Goal: Task Accomplishment & Management: Use online tool/utility

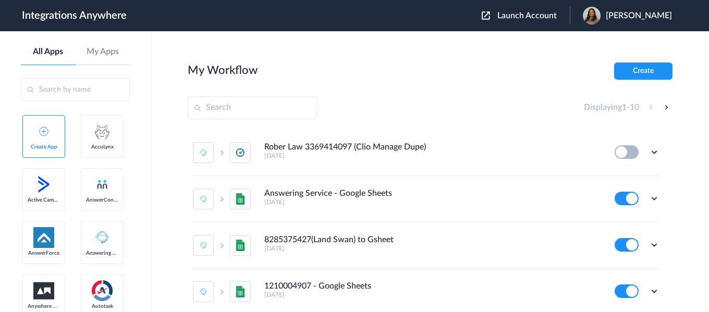
click at [546, 20] on button "Launch Account" at bounding box center [526, 16] width 88 height 10
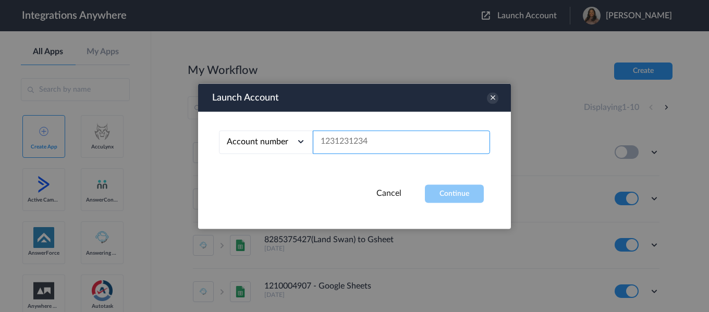
paste input "3365102952"
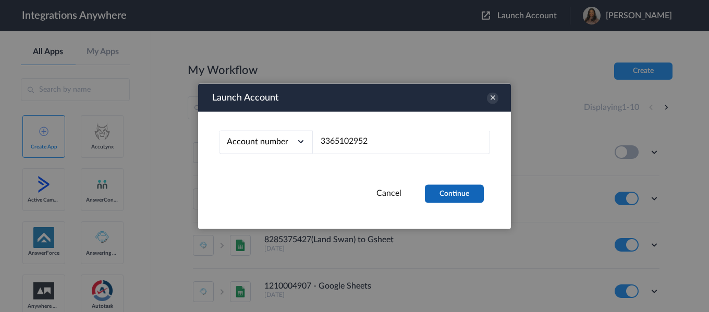
click at [445, 195] on button "Continue" at bounding box center [454, 194] width 59 height 18
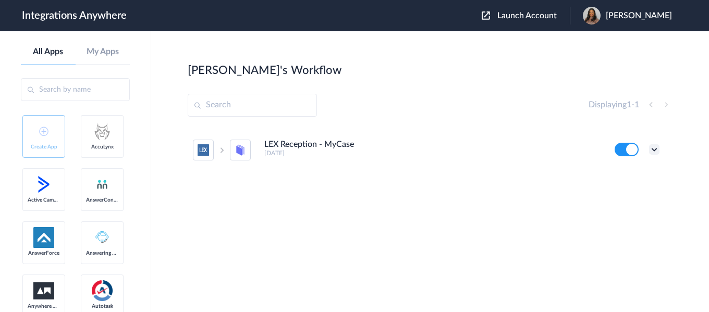
click at [655, 153] on icon at bounding box center [654, 149] width 10 height 10
click at [632, 177] on li "Edit" at bounding box center [626, 173] width 68 height 19
click at [557, 15] on span "Launch Account" at bounding box center [526, 15] width 59 height 8
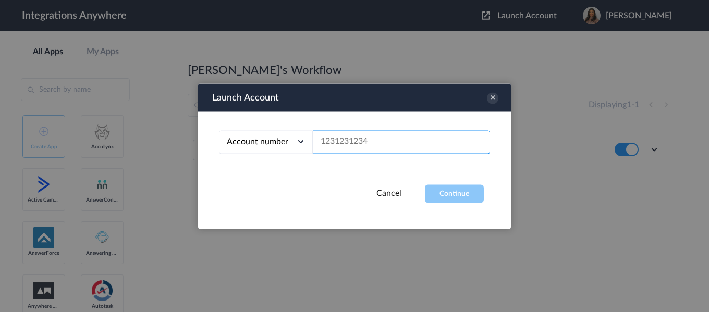
paste input "3365102952"
type input "3365102952"
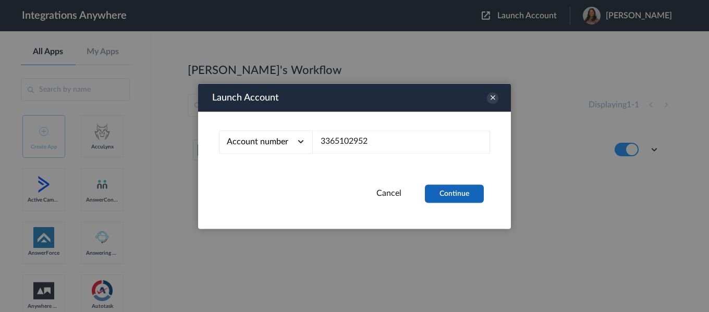
drag, startPoint x: 443, startPoint y: 201, endPoint x: 460, endPoint y: 240, distance: 42.2
click at [443, 202] on button "Continue" at bounding box center [454, 194] width 59 height 18
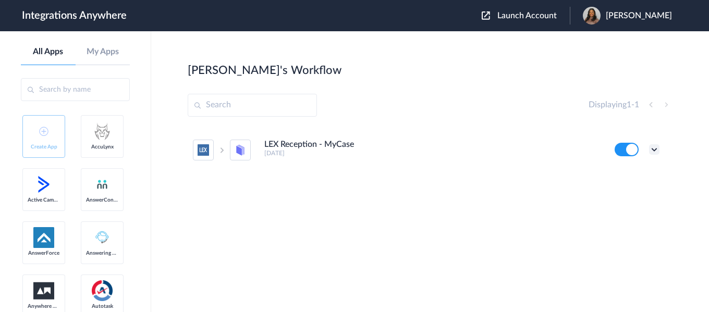
click at [659, 148] on icon at bounding box center [654, 149] width 10 height 10
click at [638, 178] on li "Edit" at bounding box center [626, 173] width 68 height 19
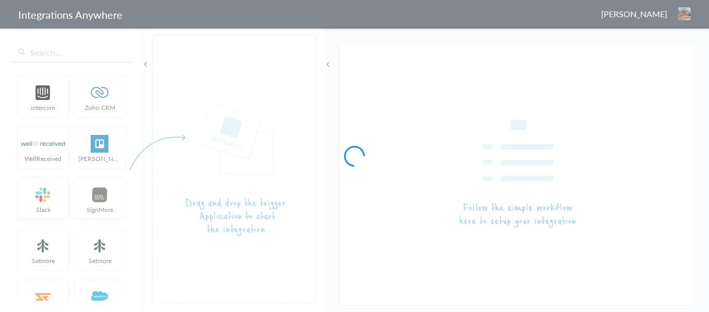
type input "LEX Reception - MyCase"
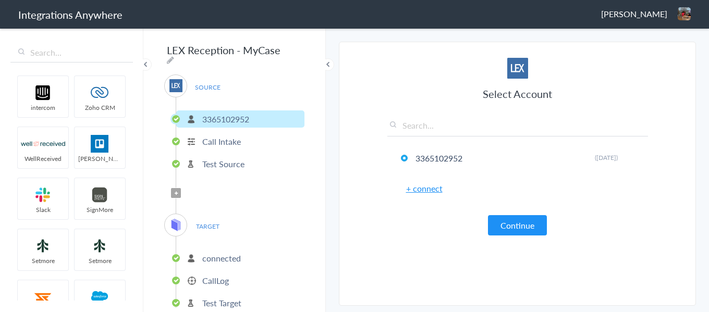
click at [215, 259] on p "connected" at bounding box center [221, 258] width 39 height 12
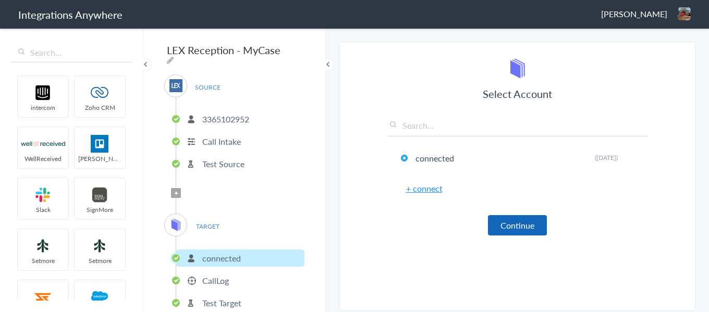
click at [510, 229] on button "Continue" at bounding box center [517, 225] width 59 height 20
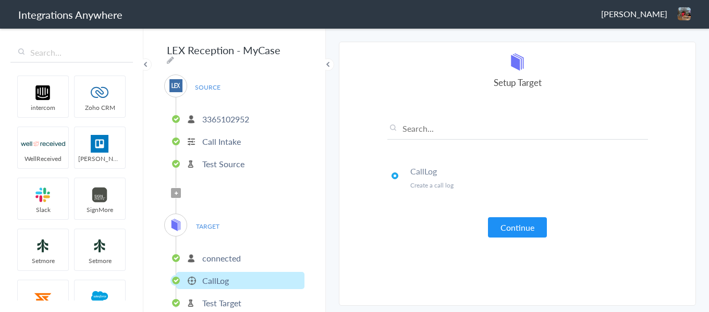
click at [510, 229] on button "Continue" at bounding box center [517, 227] width 59 height 20
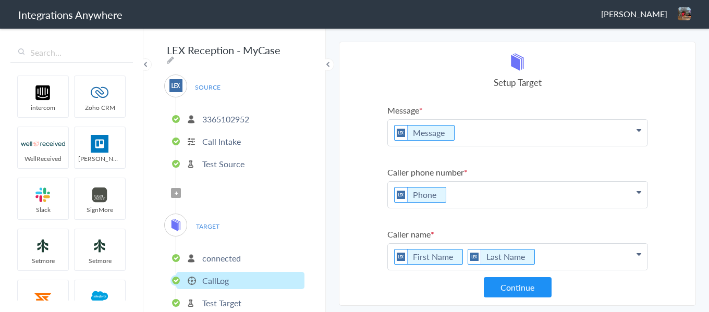
click at [468, 149] on ul "Message Message First Name Last Name Email Phone Case Name/Number Booking ID Da…" at bounding box center [517, 277] width 261 height 347
click at [469, 141] on p "Message" at bounding box center [518, 133] width 260 height 26
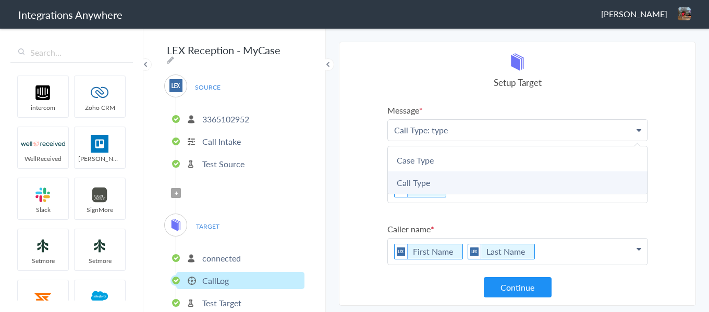
click at [422, 185] on link "Call Type" at bounding box center [518, 183] width 260 height 22
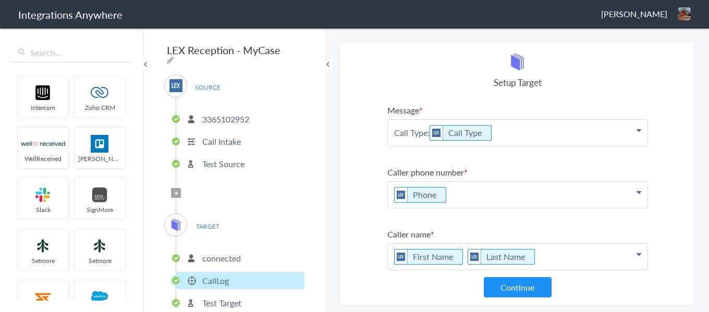
click at [523, 137] on p "Call Type: Call Type" at bounding box center [518, 133] width 260 height 26
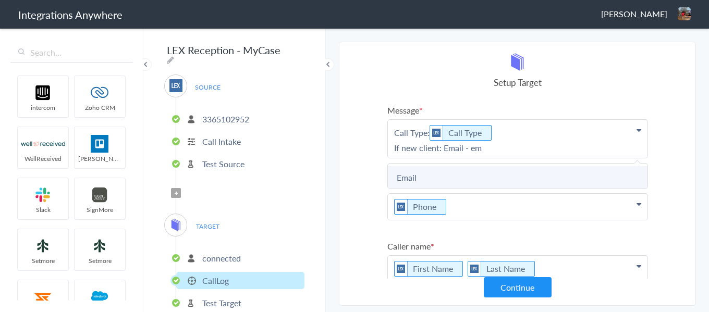
click at [485, 178] on link "Email" at bounding box center [518, 177] width 260 height 22
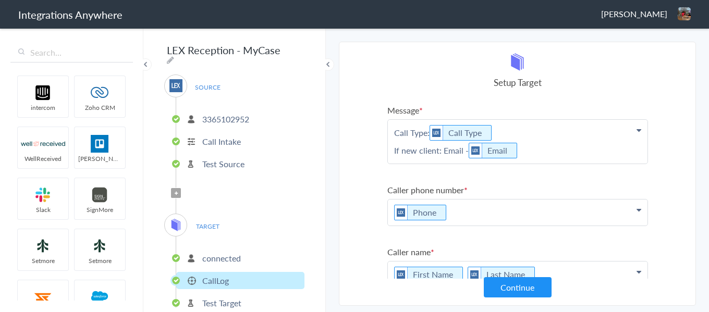
click at [537, 161] on p "Call Type: Call Type If new client: Email - Email" at bounding box center [518, 142] width 260 height 44
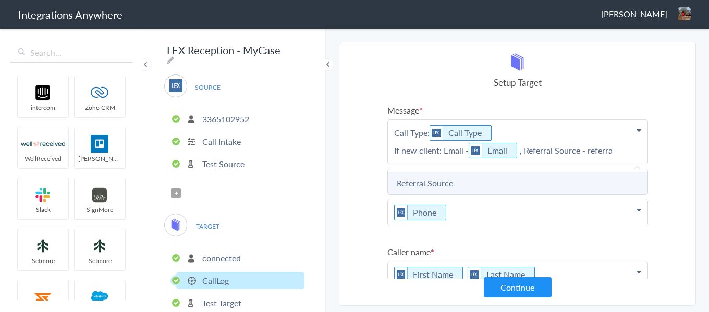
click at [484, 184] on link "Referral Source" at bounding box center [518, 183] width 260 height 22
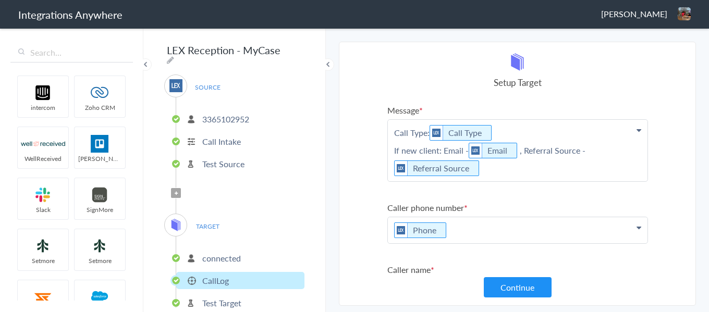
click at [514, 170] on p "Call Type: Call Type If new client: Email - Email , Referral Source - Referral …" at bounding box center [518, 151] width 260 height 62
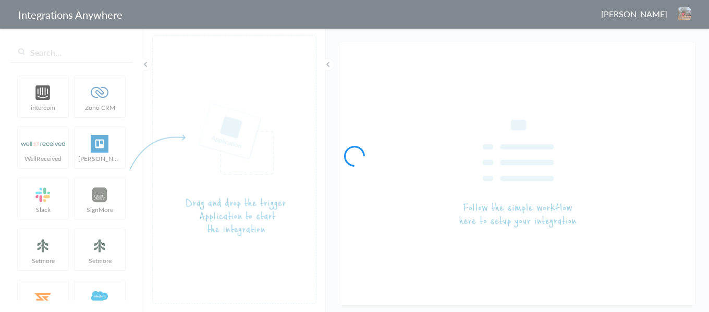
type input "LEX Reception - MyCase"
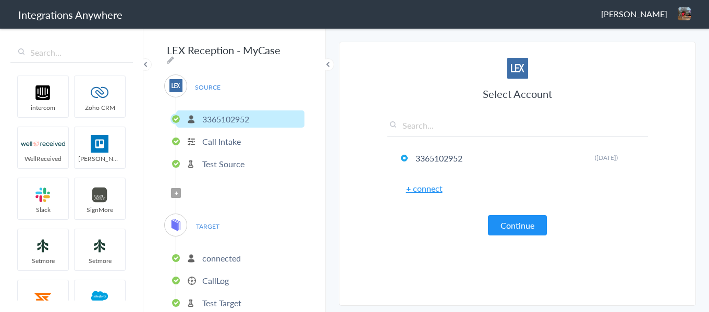
click at [210, 278] on p "CallLog" at bounding box center [215, 281] width 27 height 12
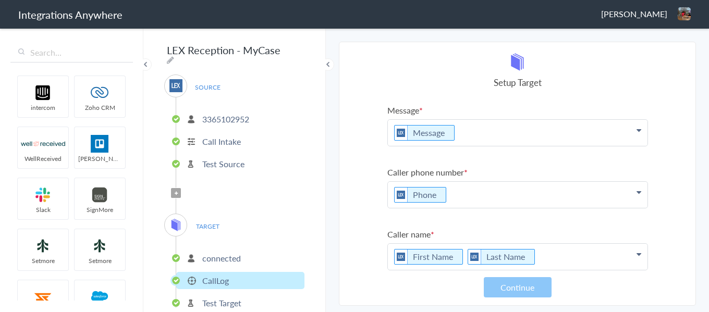
click at [462, 130] on p "Message" at bounding box center [518, 133] width 260 height 26
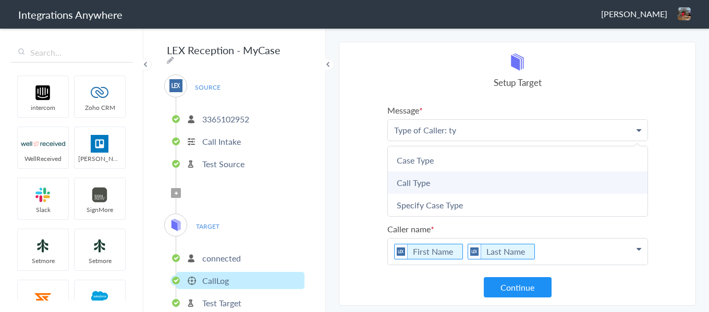
click at [454, 181] on link "Call Type" at bounding box center [518, 183] width 260 height 22
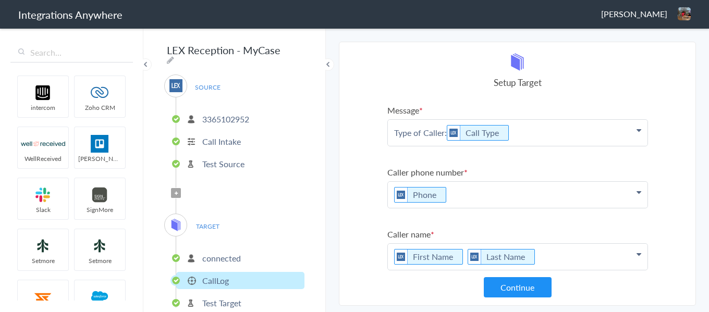
click at [535, 136] on p "Type of Caller: Call Type" at bounding box center [518, 133] width 260 height 26
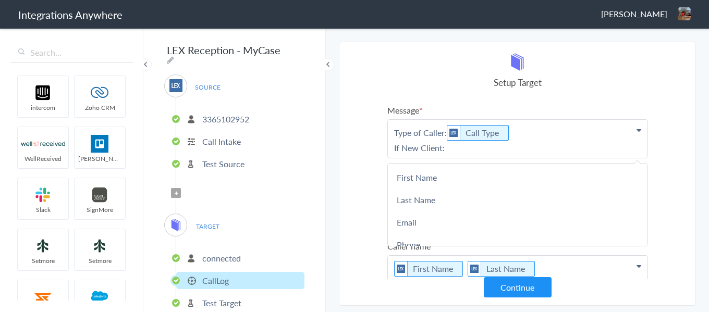
click at [362, 203] on section "Select Account 3365102952 Rename Delete ([DATE]) + connect Continue Setup Sourc…" at bounding box center [517, 174] width 357 height 264
click at [486, 155] on p "Type of Caller: Call Type If New Client:" at bounding box center [518, 139] width 260 height 38
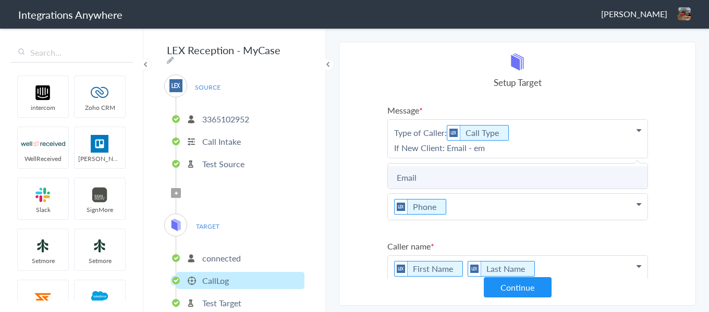
click at [450, 174] on link "Email" at bounding box center [518, 177] width 260 height 22
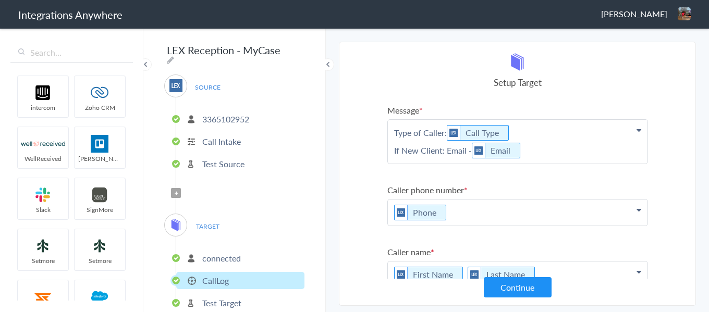
click at [531, 158] on p "Type of Caller: Call Type If New Client: Email - Email" at bounding box center [518, 142] width 260 height 44
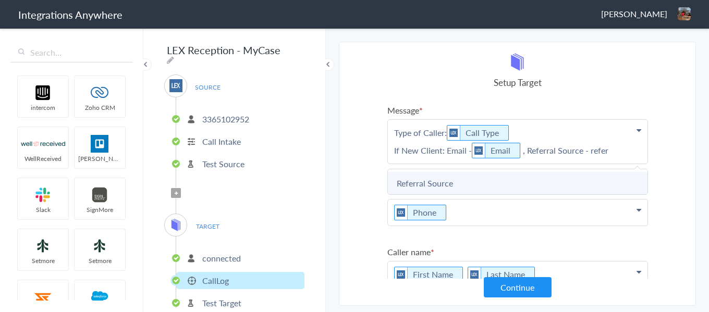
click at [498, 190] on link "Referral Source" at bounding box center [518, 183] width 260 height 22
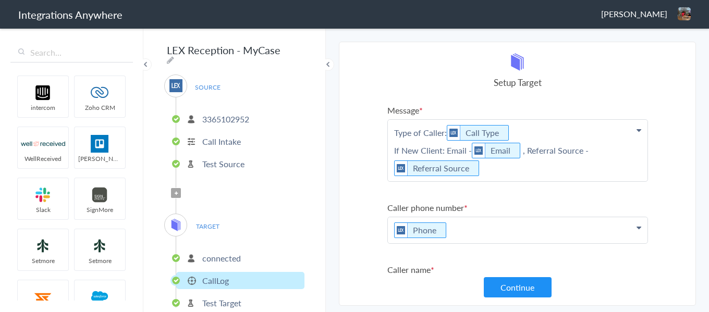
click at [519, 175] on p "Type of Caller: Call Type If New Client: Email - Email , Referral Source - Refe…" at bounding box center [518, 151] width 260 height 62
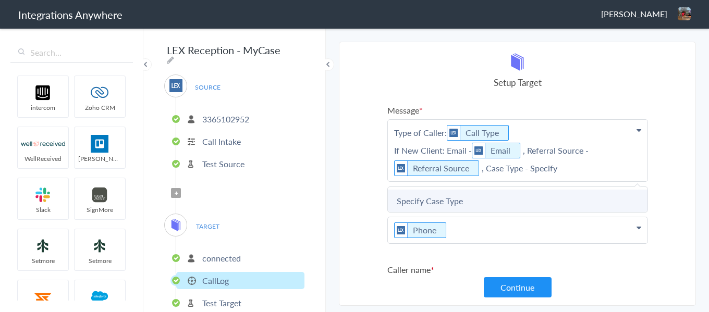
click at [516, 198] on link "Specify Case Type" at bounding box center [518, 201] width 260 height 22
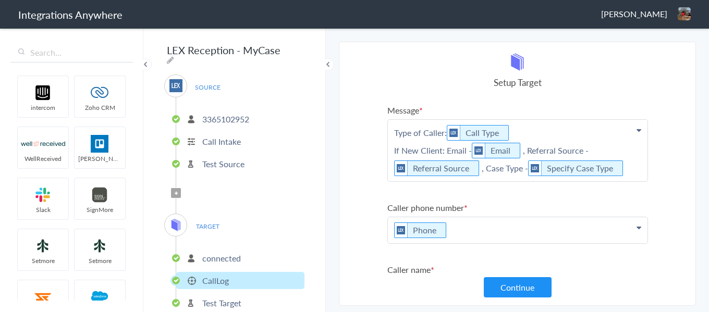
click at [631, 168] on p "Type of Caller: Call Type If New Client: Email - Email , Referral Source - Refe…" at bounding box center [518, 151] width 260 height 62
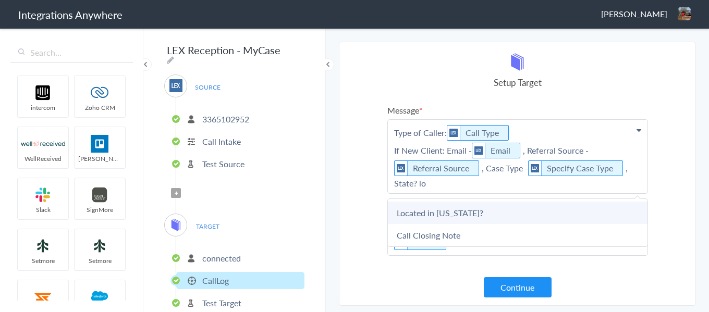
click at [438, 210] on link "Located in [US_STATE]?" at bounding box center [518, 213] width 260 height 22
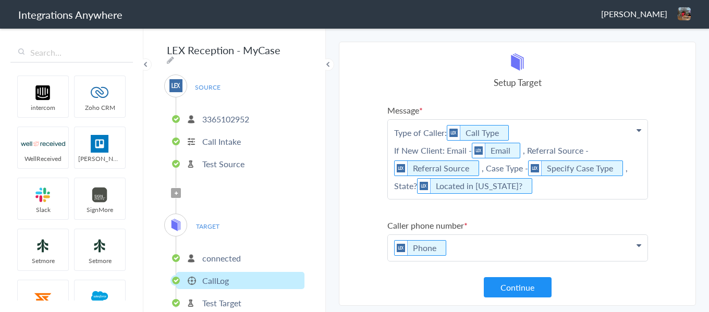
click at [520, 192] on p "Type of Caller: Call Type If New Client: Email - Email , Referral Source - Refe…" at bounding box center [518, 159] width 260 height 79
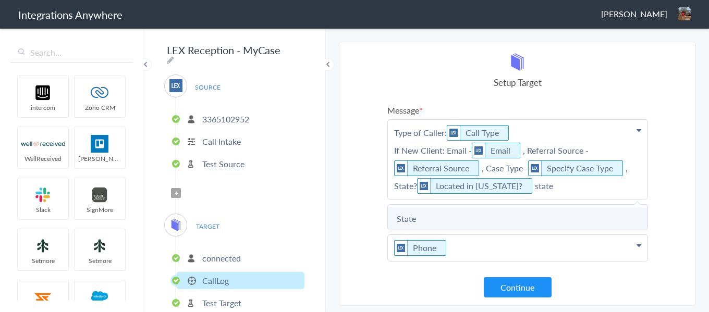
click at [480, 223] on link "State" at bounding box center [518, 218] width 260 height 22
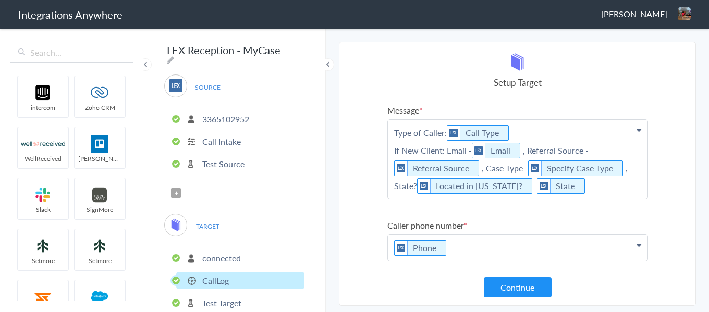
click at [588, 195] on p "Type of Caller: Call Type If New Client: Email - Email , Referral Source - Refe…" at bounding box center [518, 159] width 260 height 79
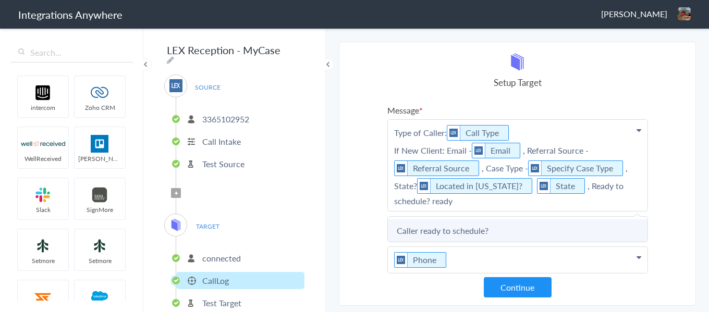
click at [449, 229] on link "Caller ready to schedule?" at bounding box center [518, 230] width 260 height 22
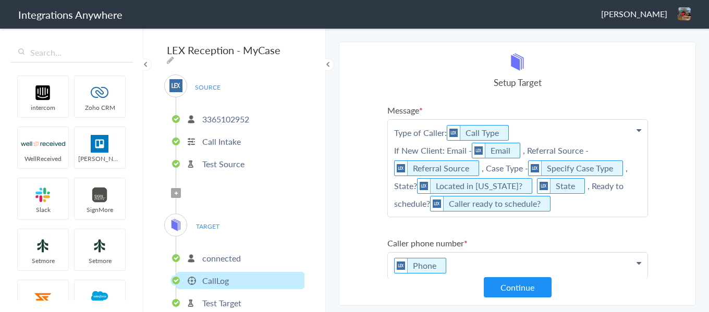
click at [530, 209] on p "Type of Caller: Call Type If New Client: Email - Email , Referral Source - Refe…" at bounding box center [518, 168] width 260 height 97
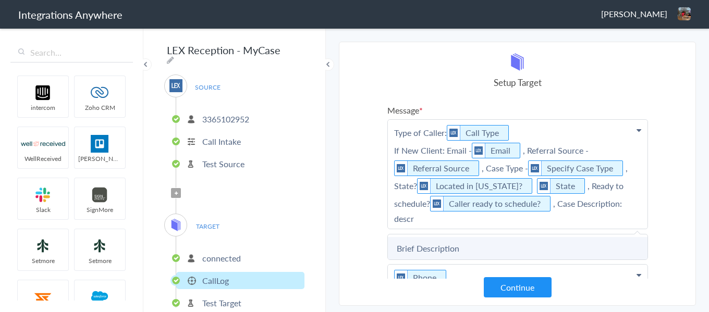
click at [502, 237] on link "Brief Description" at bounding box center [518, 248] width 260 height 22
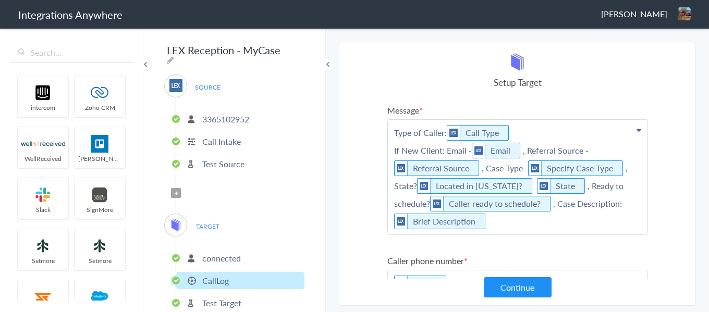
click at [571, 226] on p "Type of Caller: Call Type If New Client: Email - Email , Referral Source - Refe…" at bounding box center [518, 177] width 260 height 115
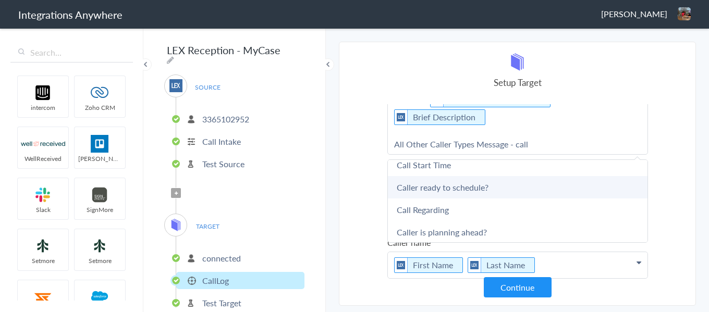
scroll to position [100, 0]
click at [497, 191] on link "Call Regarding" at bounding box center [518, 186] width 260 height 22
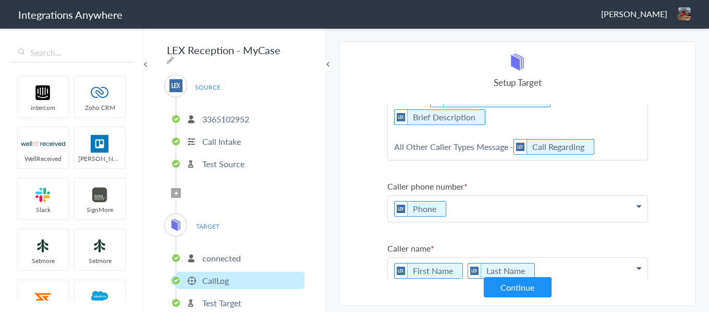
click at [612, 148] on p "Type of Caller: Call Type If New Client: Email - Email , Referral Source - Refe…" at bounding box center [518, 88] width 260 height 144
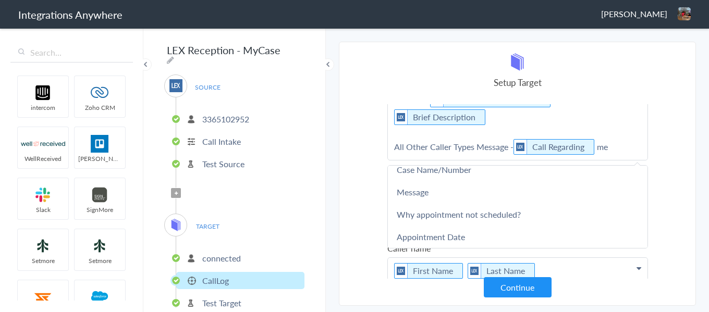
scroll to position [0, 0]
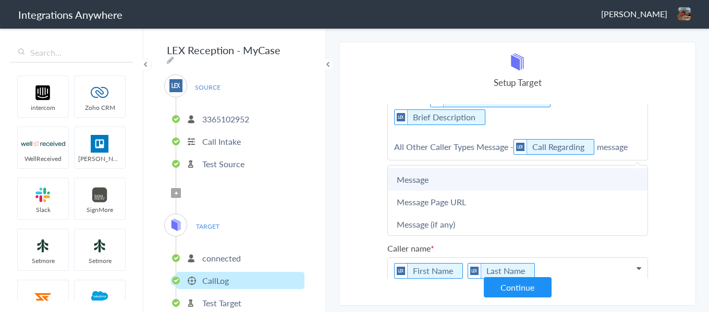
click at [454, 184] on link "Message" at bounding box center [518, 179] width 260 height 22
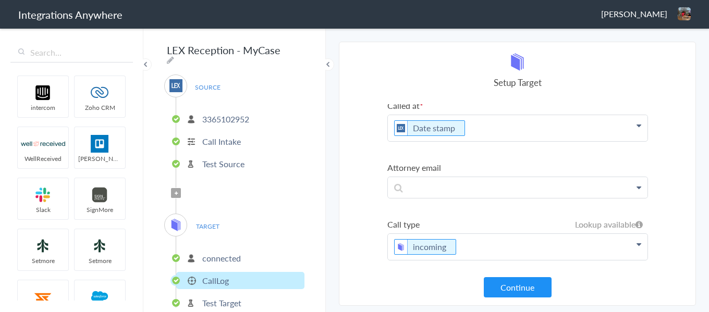
scroll to position [328, 0]
click at [525, 293] on button "Continue" at bounding box center [518, 287] width 68 height 20
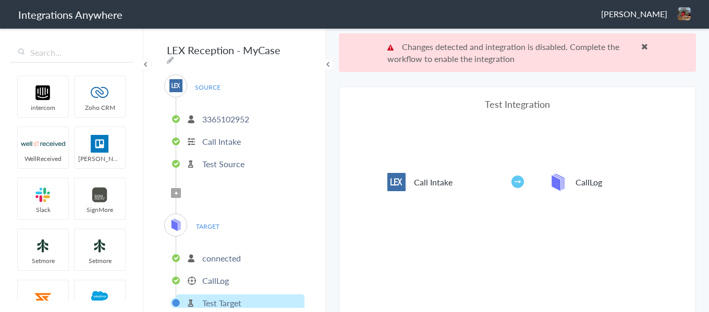
scroll to position [39, 0]
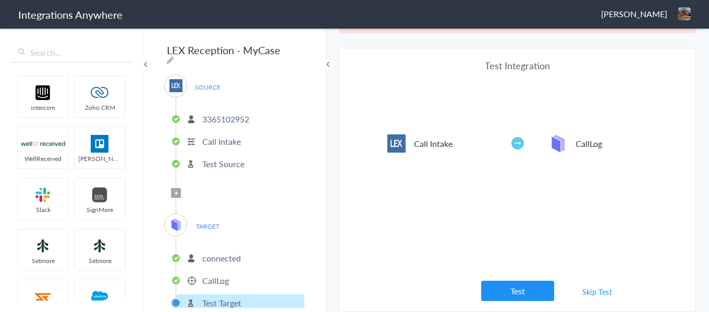
click at [588, 296] on link "Skip Test" at bounding box center [597, 292] width 55 height 19
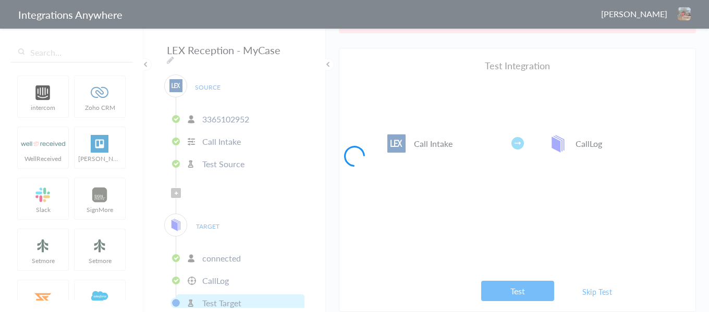
scroll to position [0, 0]
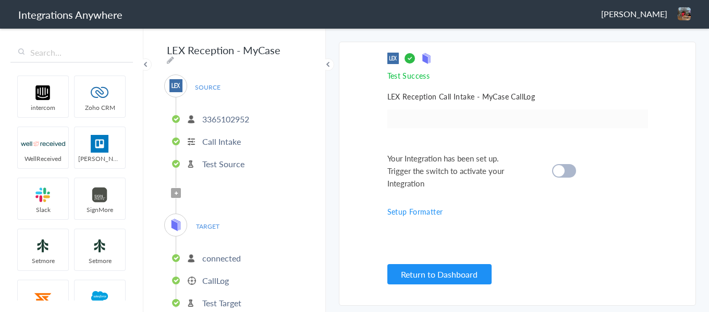
click at [561, 172] on cite at bounding box center [558, 170] width 11 height 11
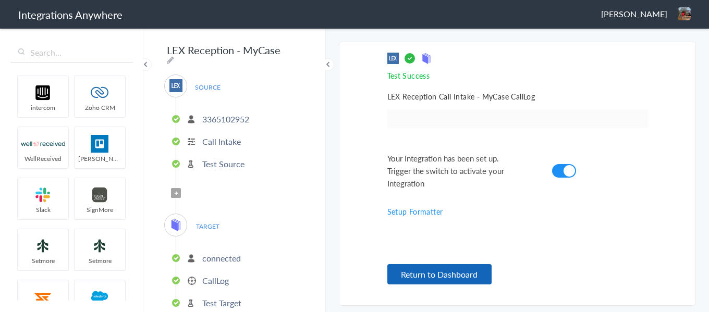
click at [473, 272] on button "Return to Dashboard" at bounding box center [439, 274] width 104 height 20
